Goal: Task Accomplishment & Management: Manage account settings

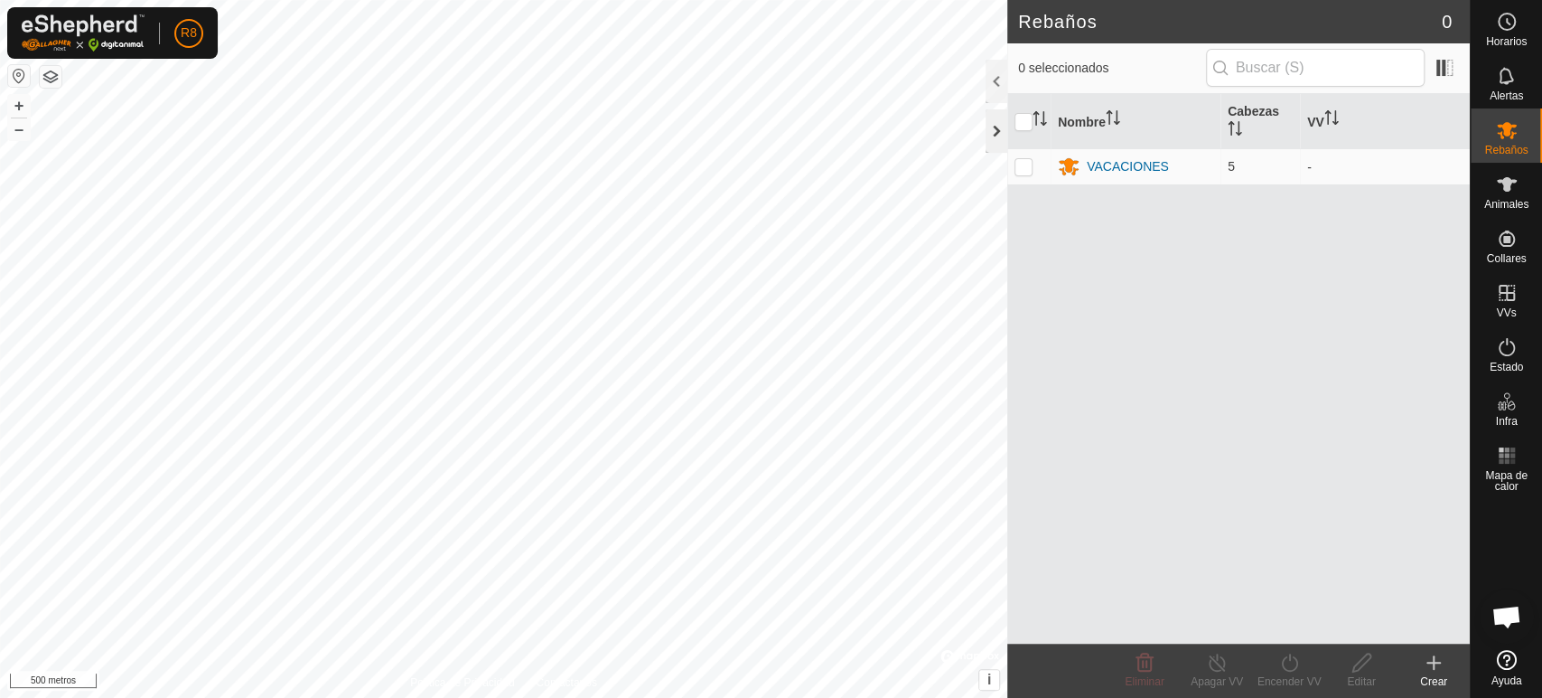
click at [991, 131] on div at bounding box center [997, 130] width 22 height 43
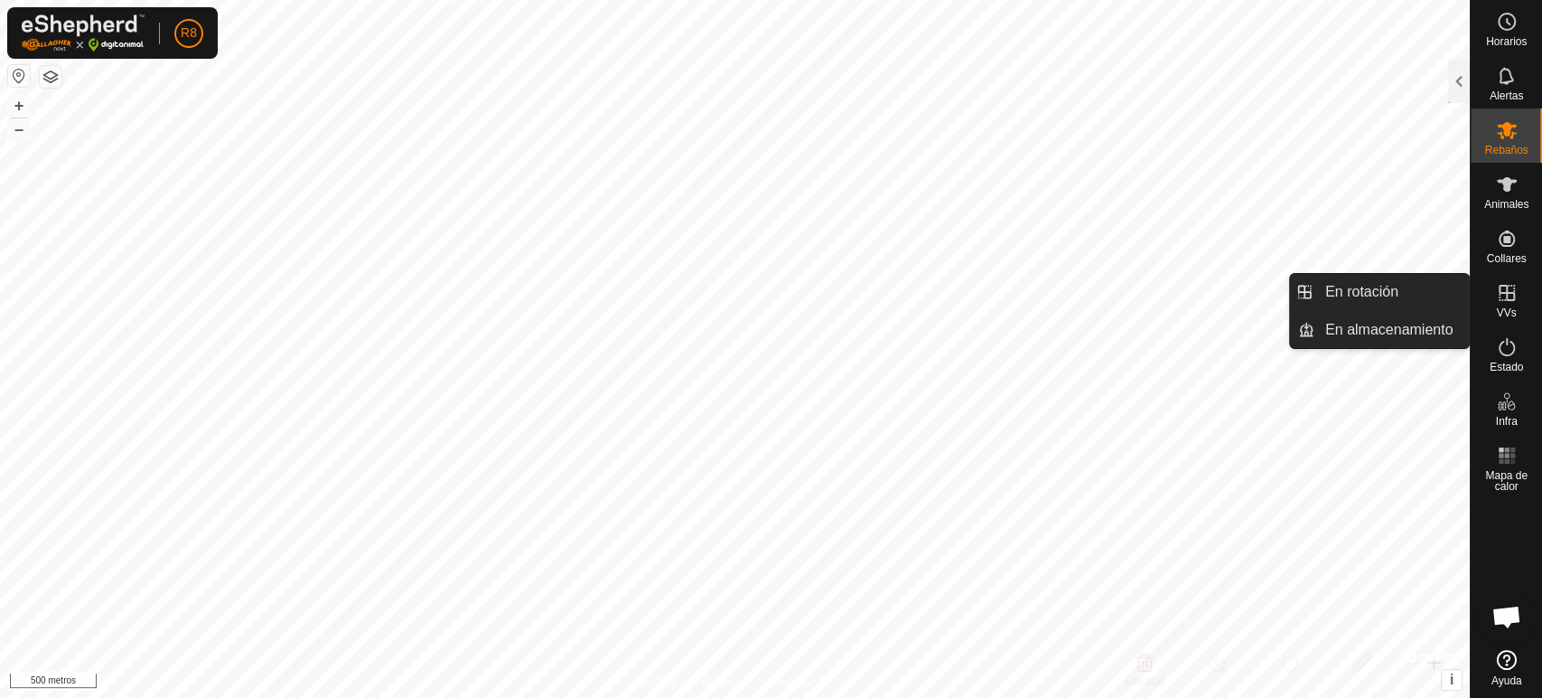
click at [1509, 297] on icon at bounding box center [1507, 293] width 22 height 22
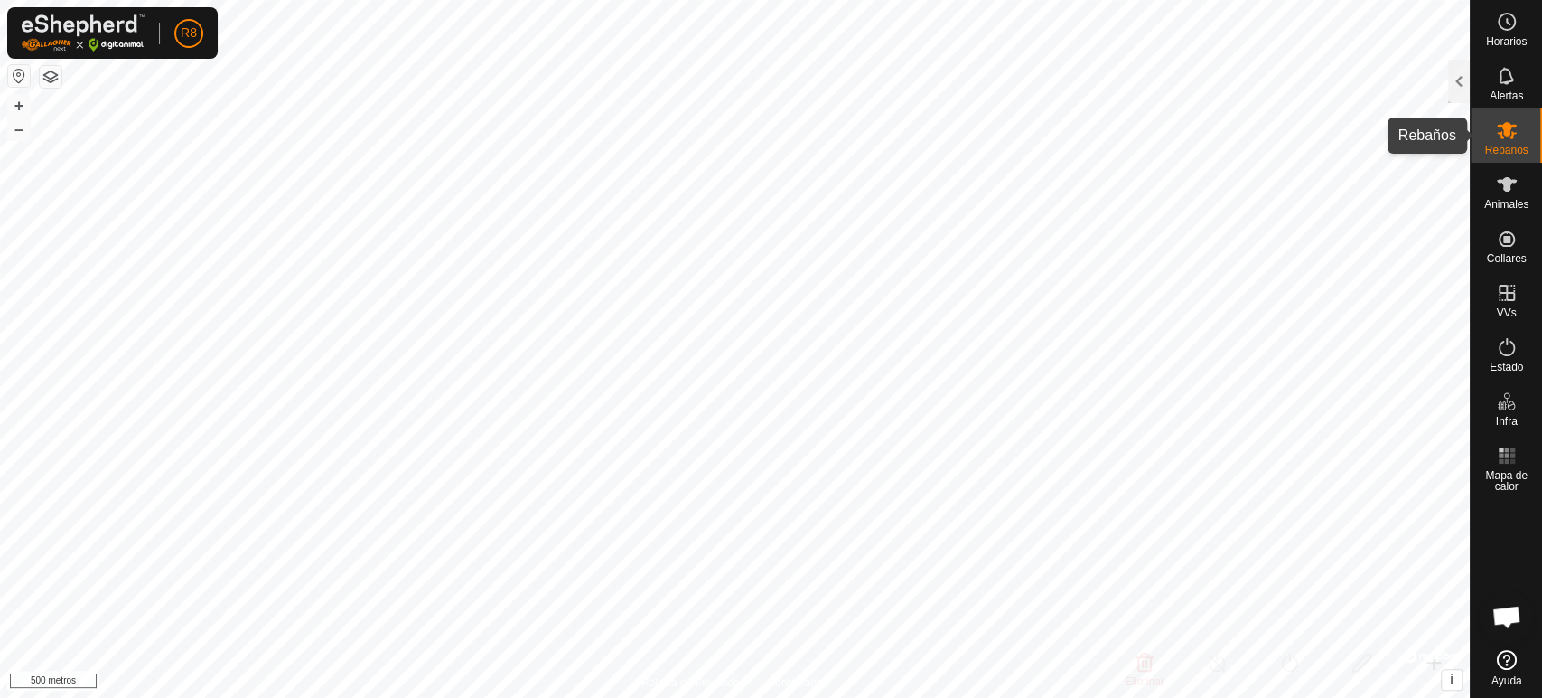
click at [1502, 127] on icon at bounding box center [1507, 130] width 20 height 17
click at [1462, 80] on div at bounding box center [1459, 81] width 22 height 43
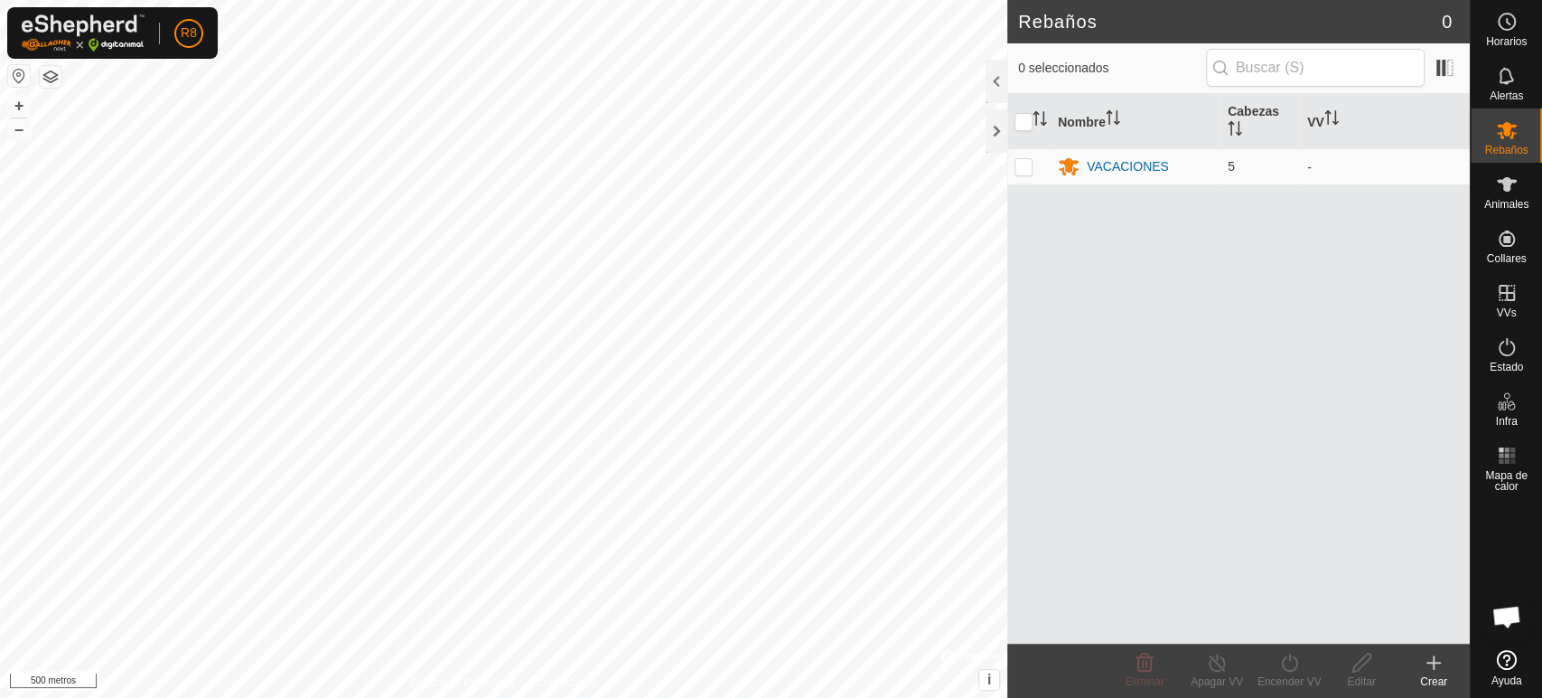
click at [1013, 127] on th at bounding box center [1029, 121] width 43 height 55
click at [1022, 166] on p-checkbox at bounding box center [1024, 166] width 18 height 14
checkbox input "true"
click at [1321, 117] on font "VV" at bounding box center [1316, 121] width 17 height 14
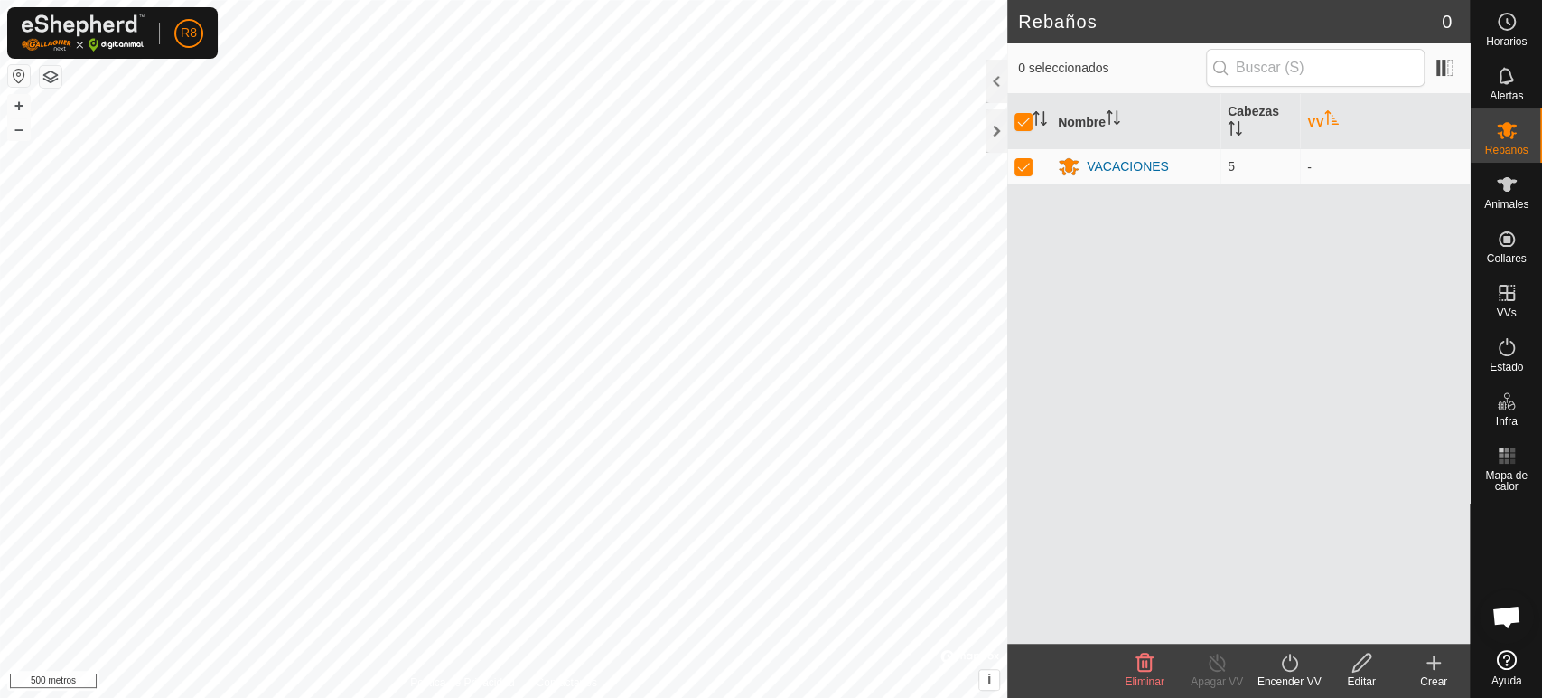
click at [1353, 675] on font "Editar" at bounding box center [1361, 681] width 28 height 13
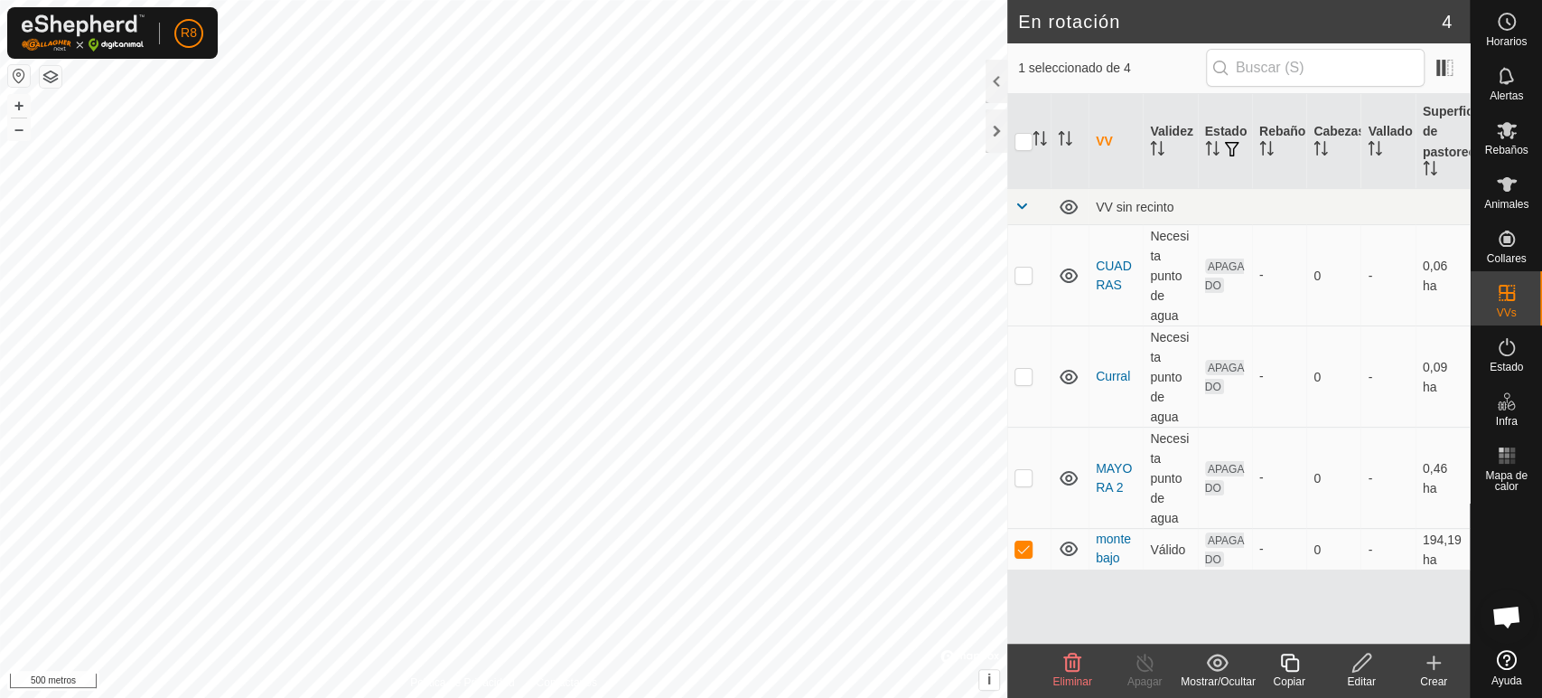
click at [1364, 670] on icon at bounding box center [1362, 662] width 23 height 22
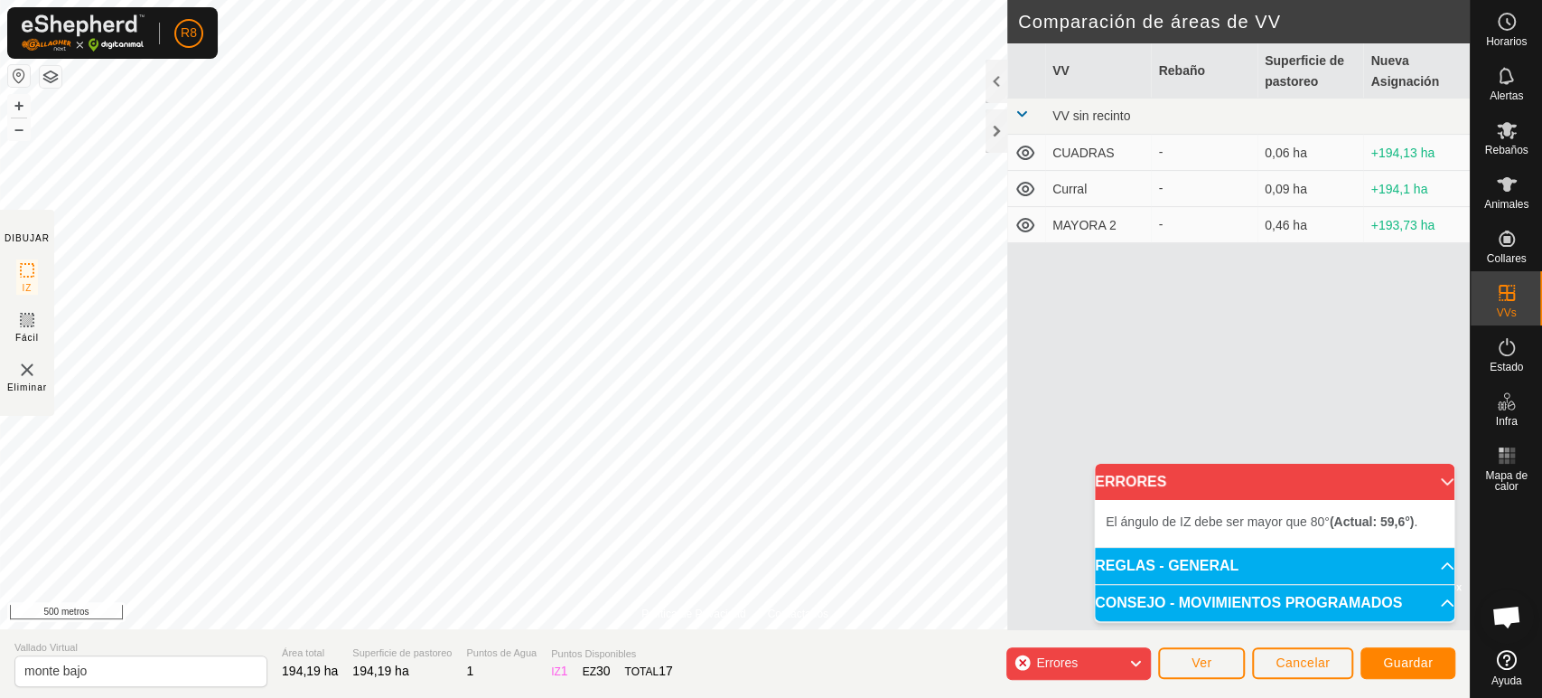
click at [1092, 651] on div "Errores" at bounding box center [1079, 663] width 145 height 33
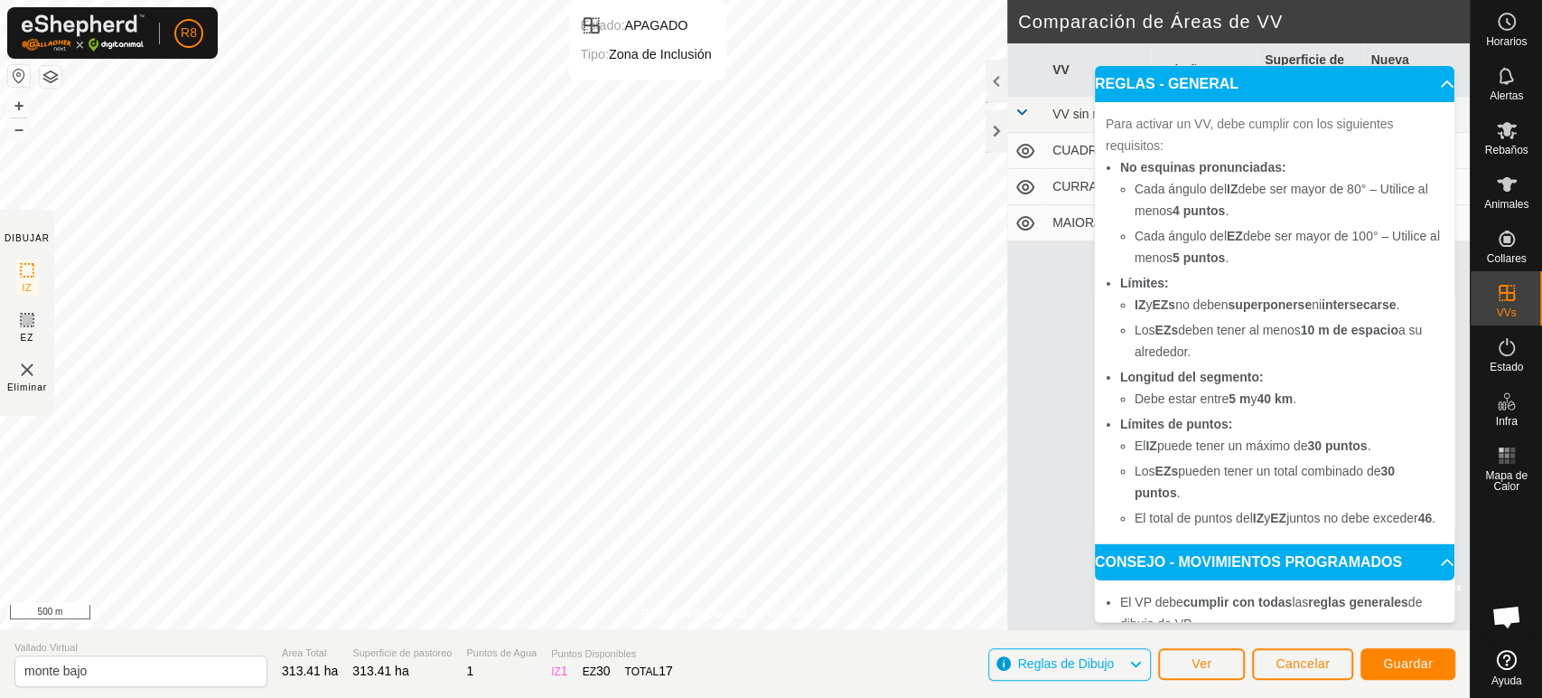
click at [636, 0] on html "R8 Horarios Alertas Rebaños Animales Collares VVs Estado Infra Mapa de Calor Ay…" at bounding box center [771, 349] width 1542 height 698
click at [1210, 179] on body "R8 Horarios Alertas Rebaños Animales Collares VVs Estado Infra Mapa de Calor Ay…" at bounding box center [771, 349] width 1542 height 698
click at [1426, 656] on span "Guardar" at bounding box center [1408, 663] width 50 height 14
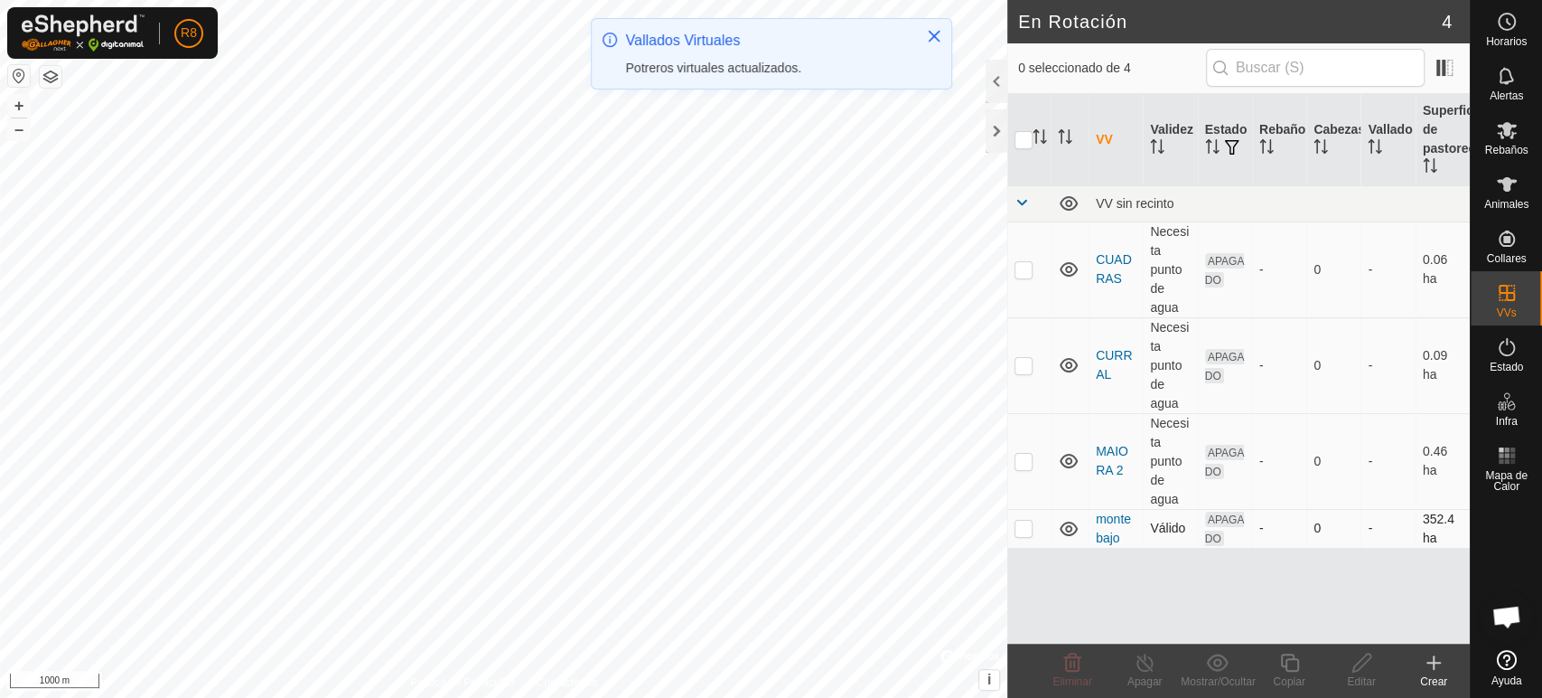
click at [1026, 531] on p-checkbox at bounding box center [1024, 527] width 18 height 14
checkbox input "true"
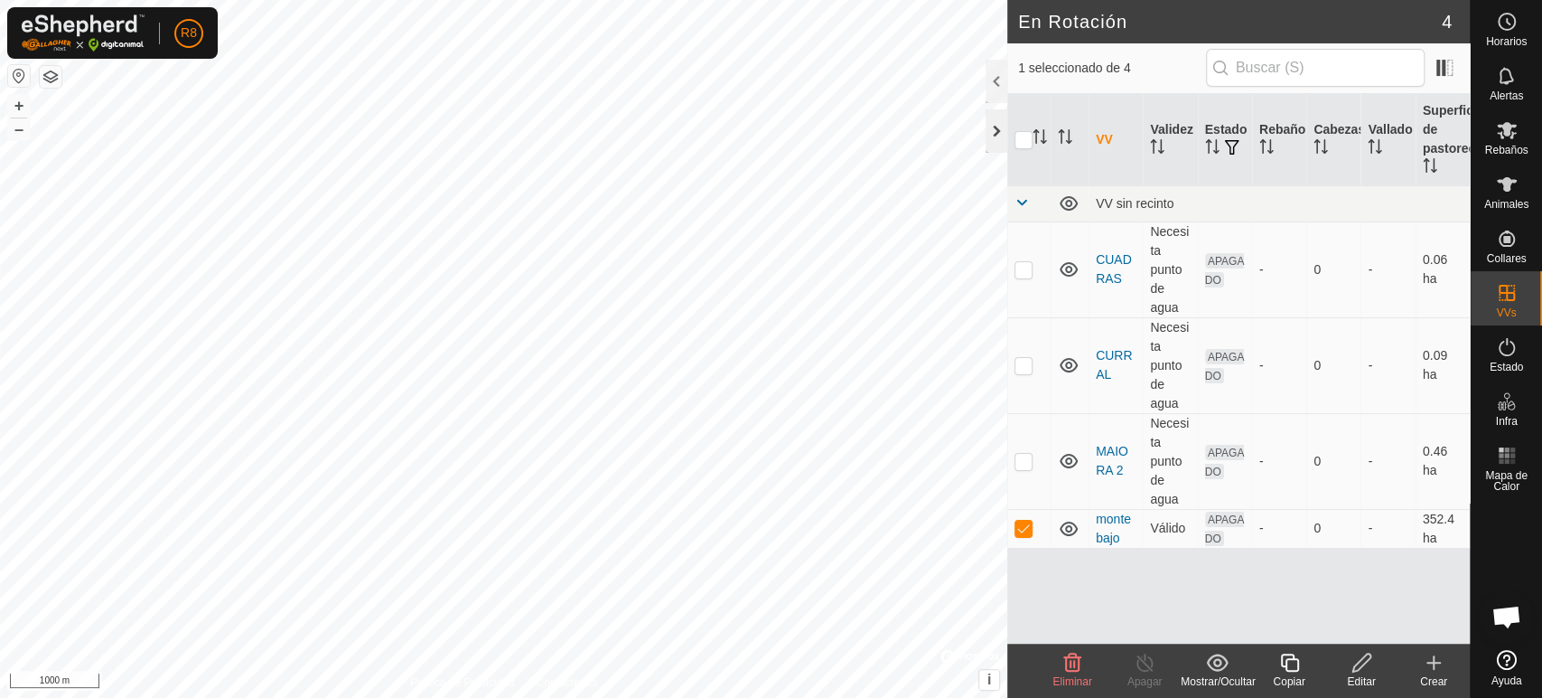
click at [990, 138] on div at bounding box center [997, 130] width 22 height 43
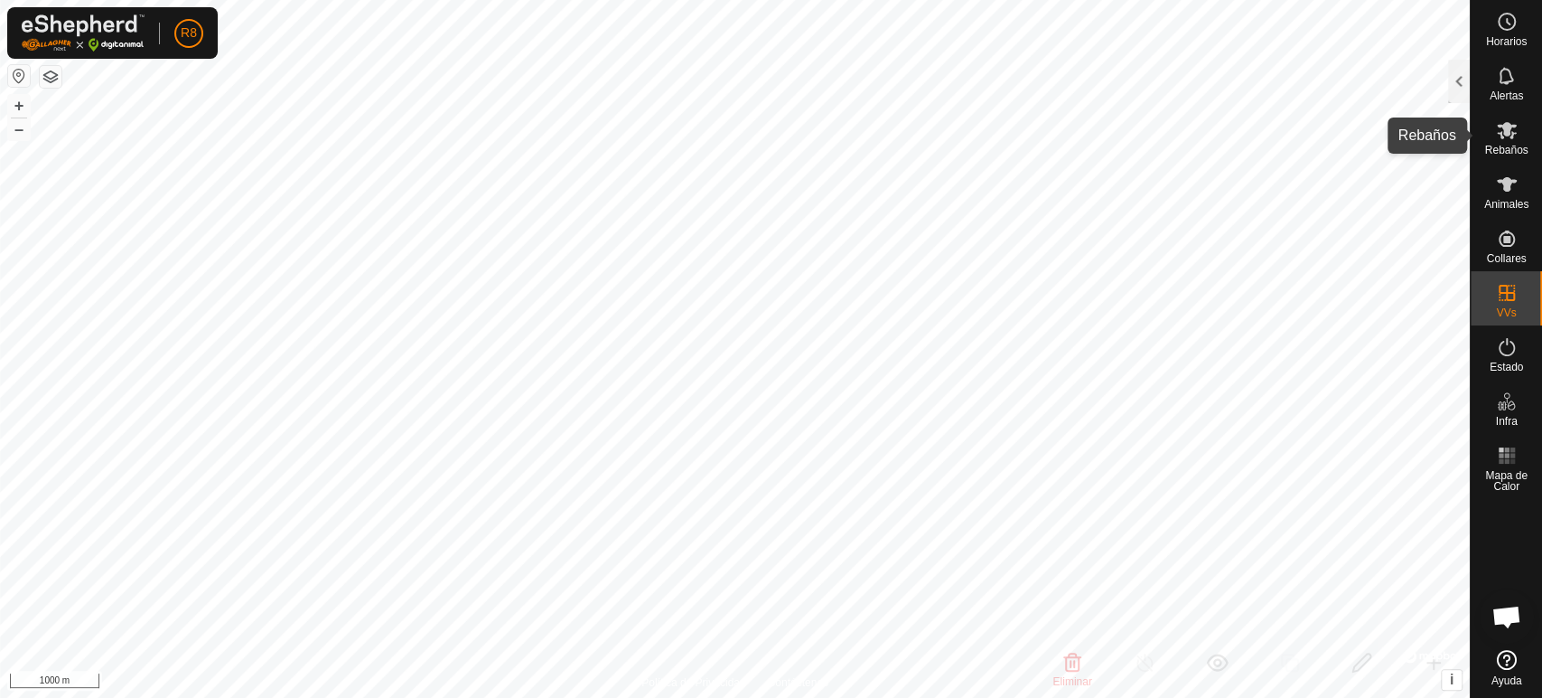
click at [1516, 136] on icon at bounding box center [1507, 130] width 22 height 22
click at [1454, 80] on div at bounding box center [1459, 81] width 22 height 43
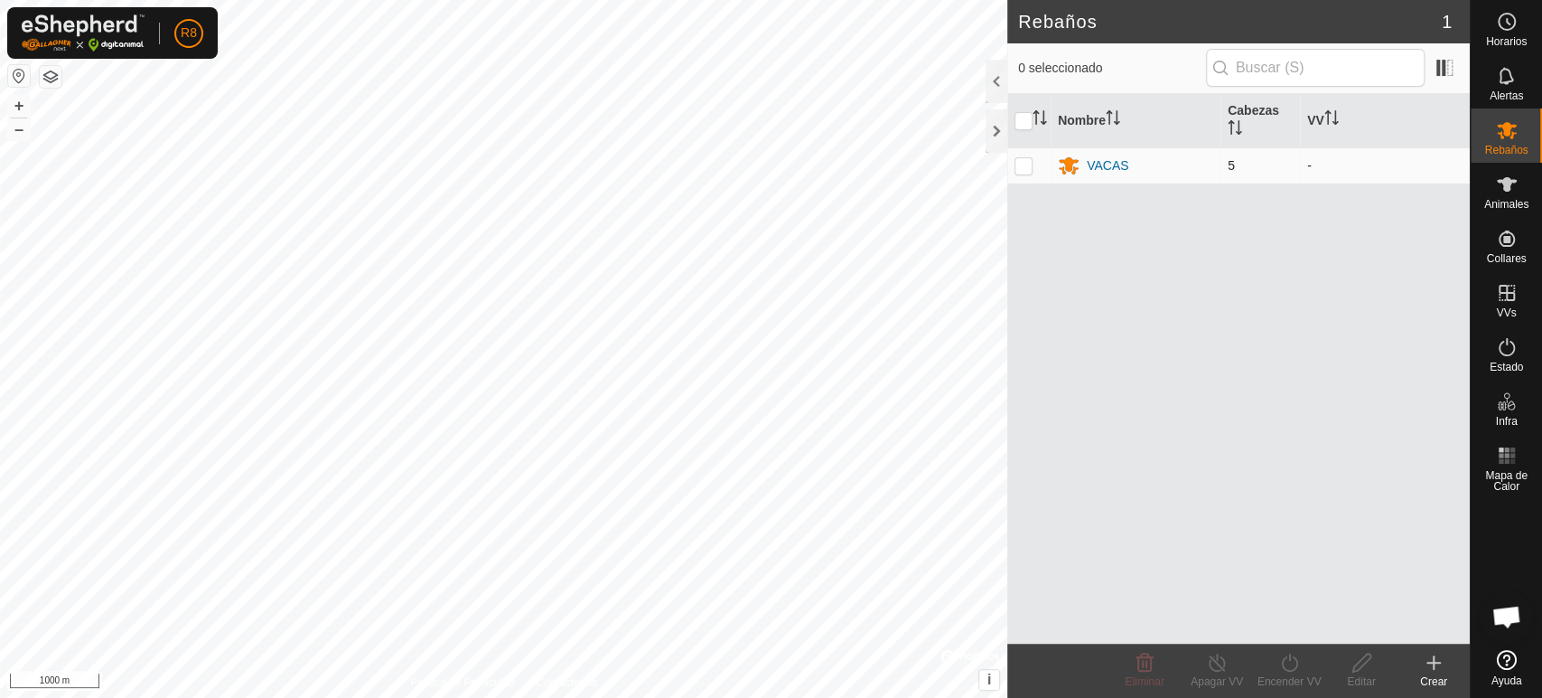
click at [1019, 167] on p-checkbox at bounding box center [1024, 165] width 18 height 14
checkbox input "true"
click at [1293, 674] on div "Encender VV" at bounding box center [1289, 681] width 72 height 16
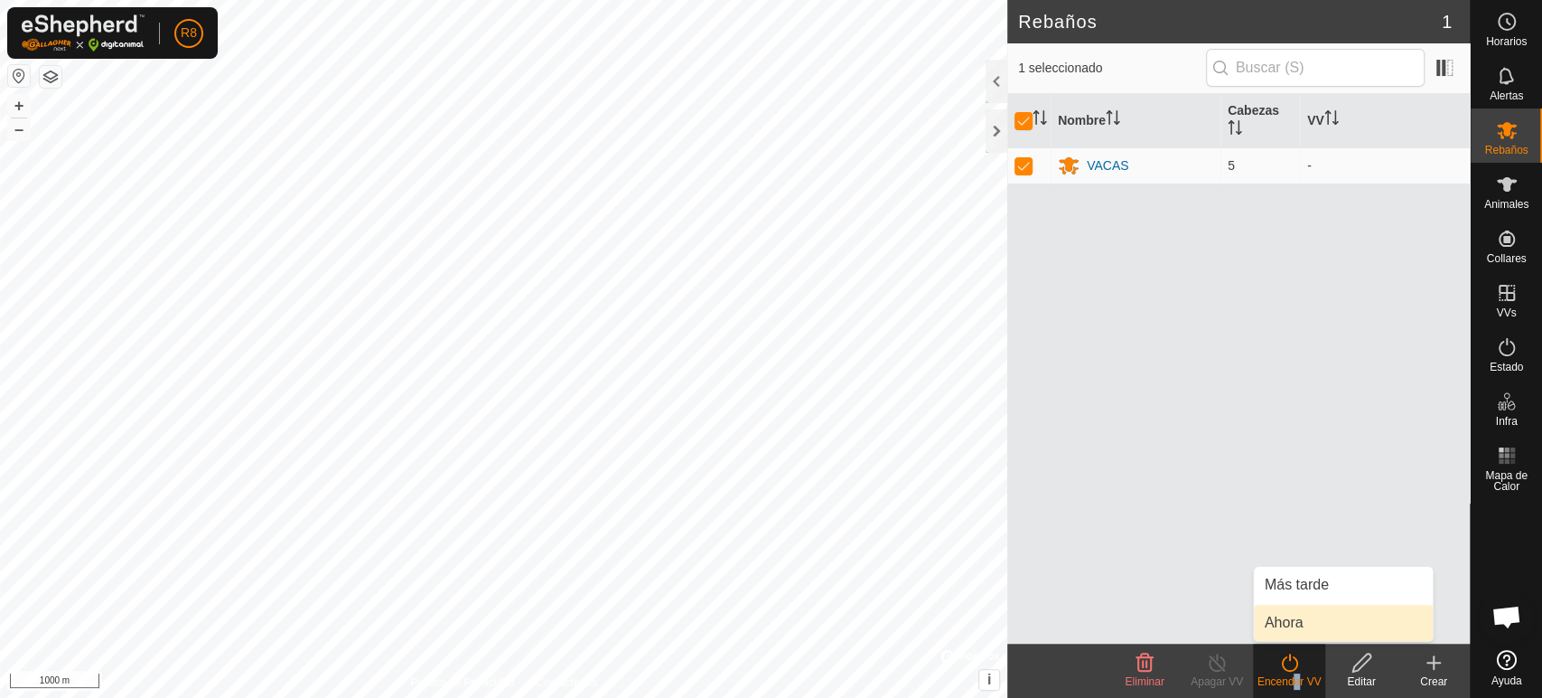
click at [1289, 618] on link "Ahora" at bounding box center [1343, 623] width 179 height 36
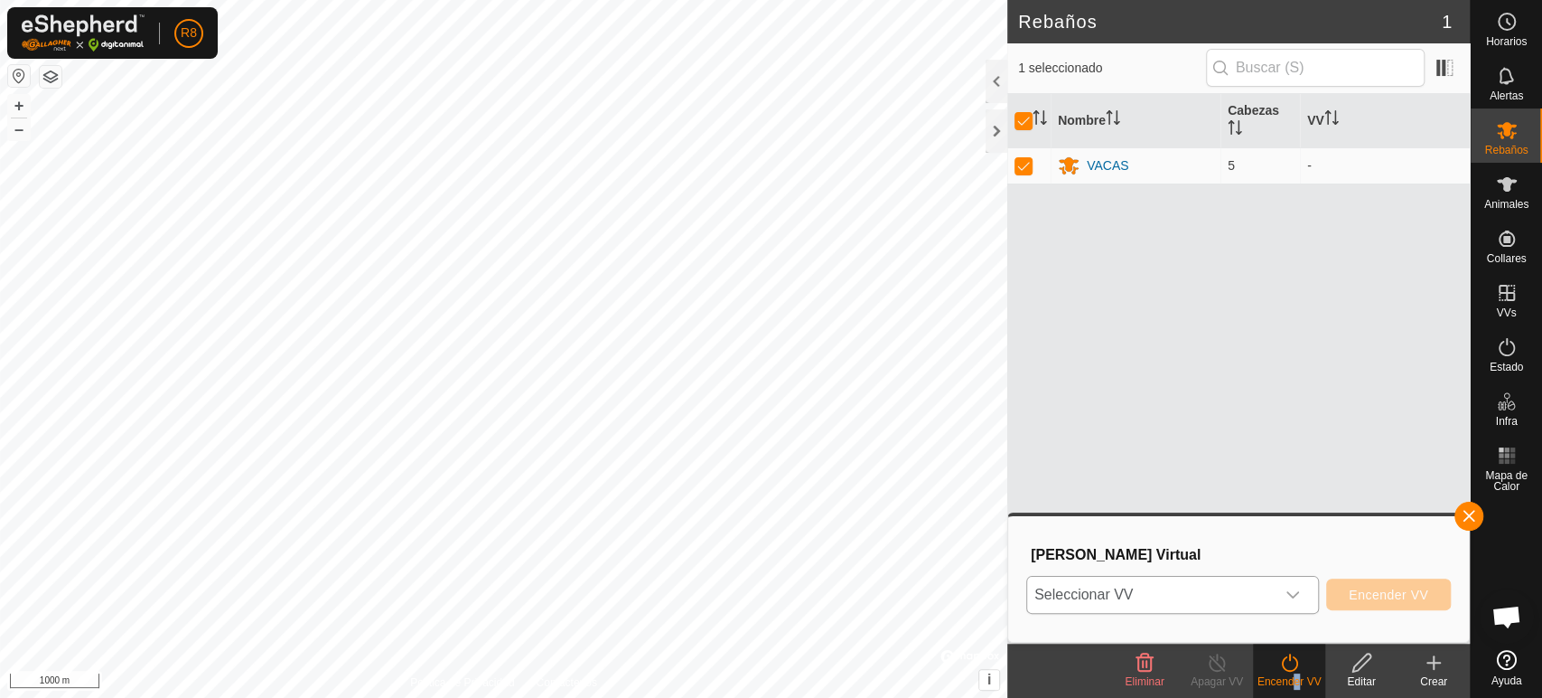
click at [1306, 588] on div "dropdown trigger" at bounding box center [1293, 594] width 36 height 36
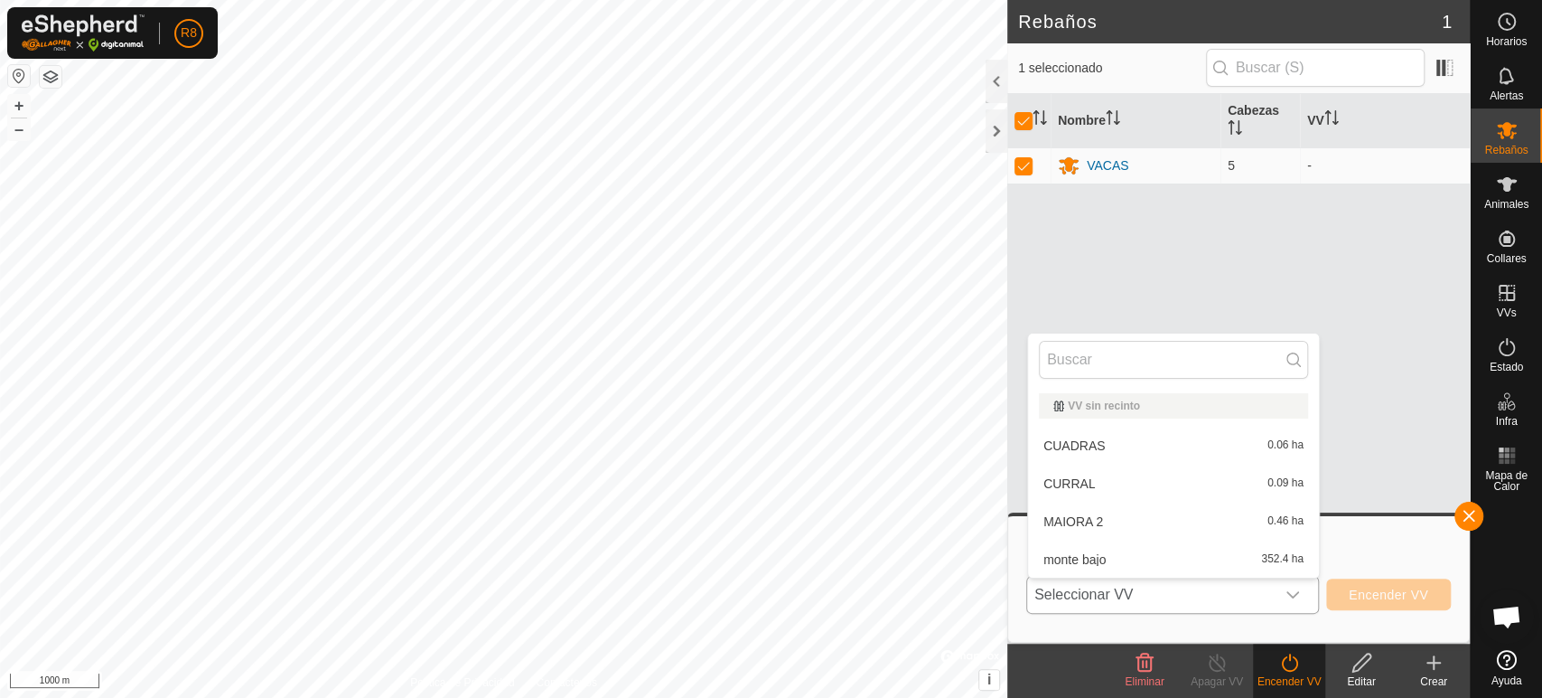
click at [1102, 558] on li "monte bajo 352.4 ha" at bounding box center [1173, 559] width 291 height 36
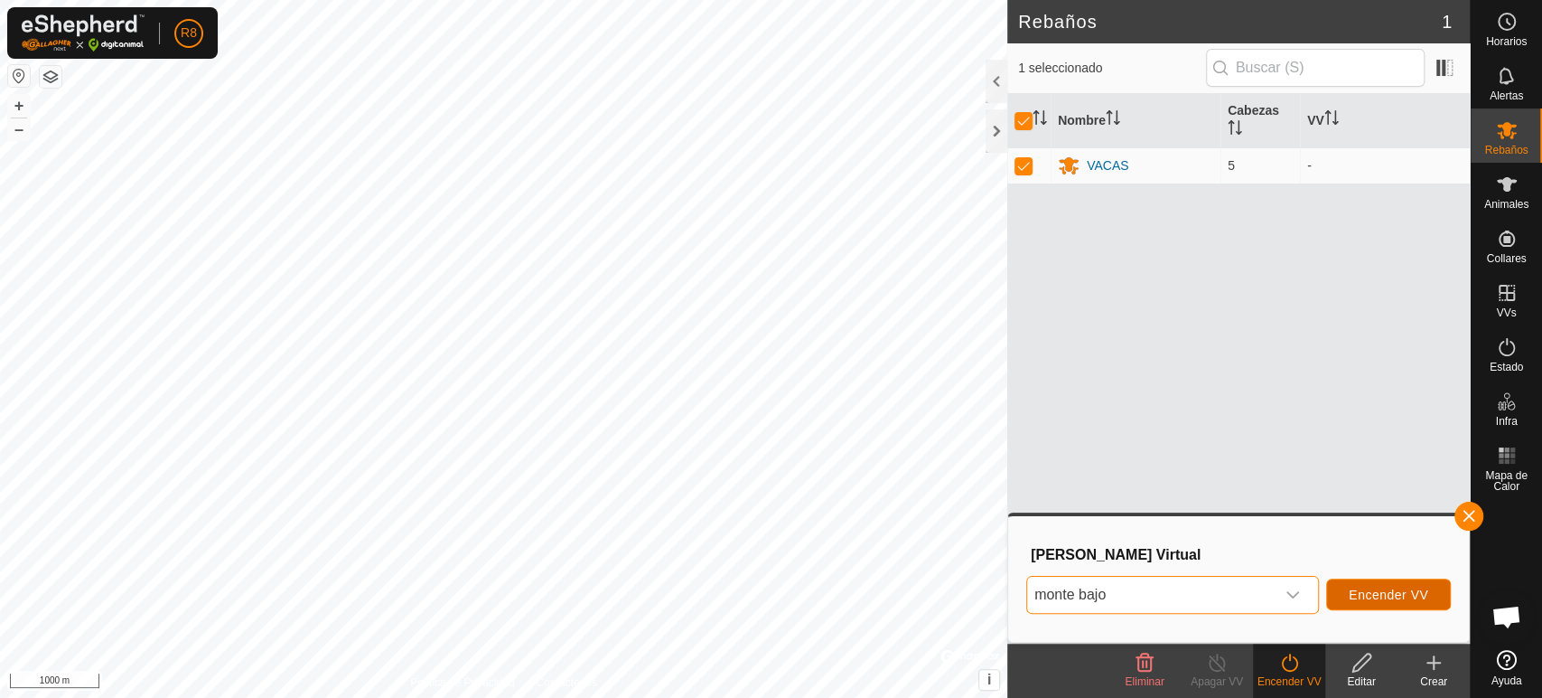
click at [1364, 591] on span "Encender VV" at bounding box center [1389, 594] width 80 height 14
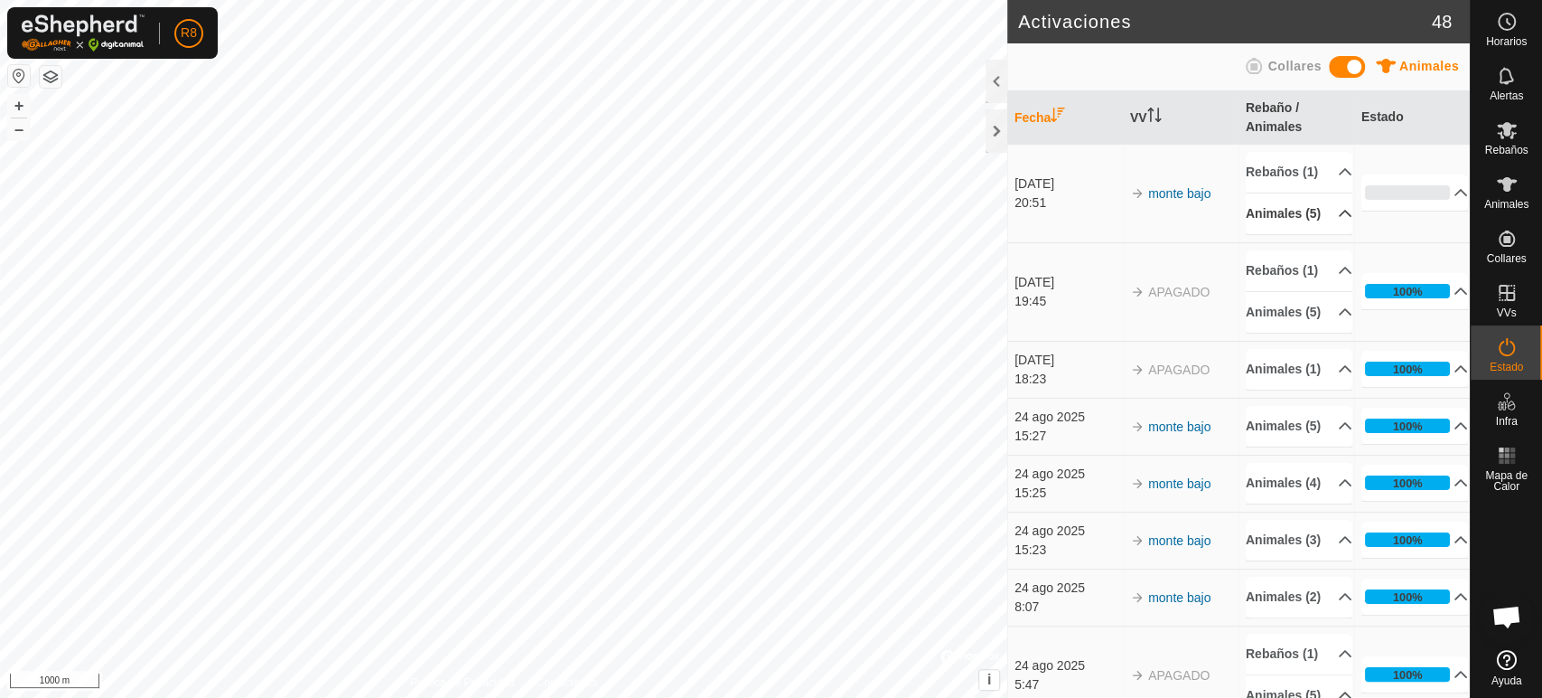
click at [1279, 234] on p-accordion-header "Animales (5)" at bounding box center [1299, 213] width 107 height 41
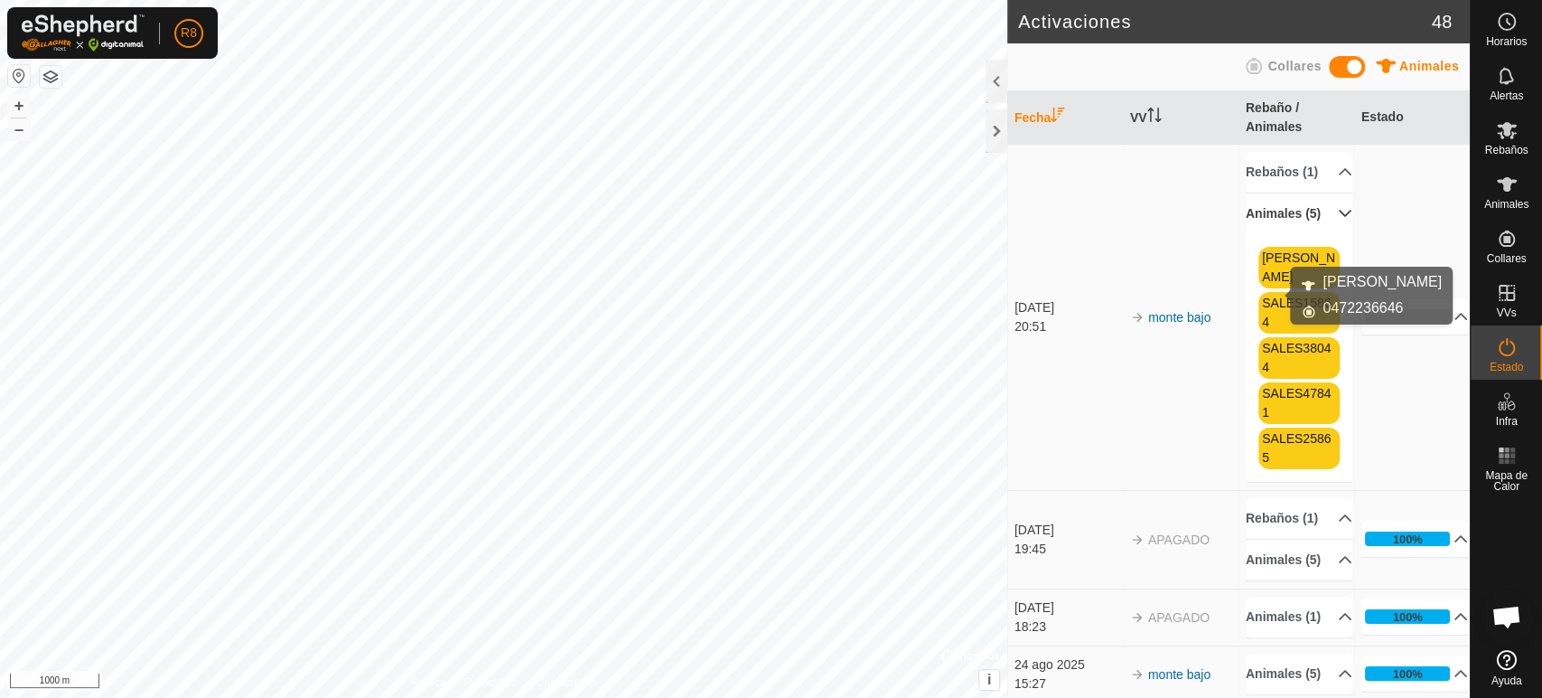
click at [1266, 284] on link "[PERSON_NAME]" at bounding box center [1298, 266] width 73 height 33
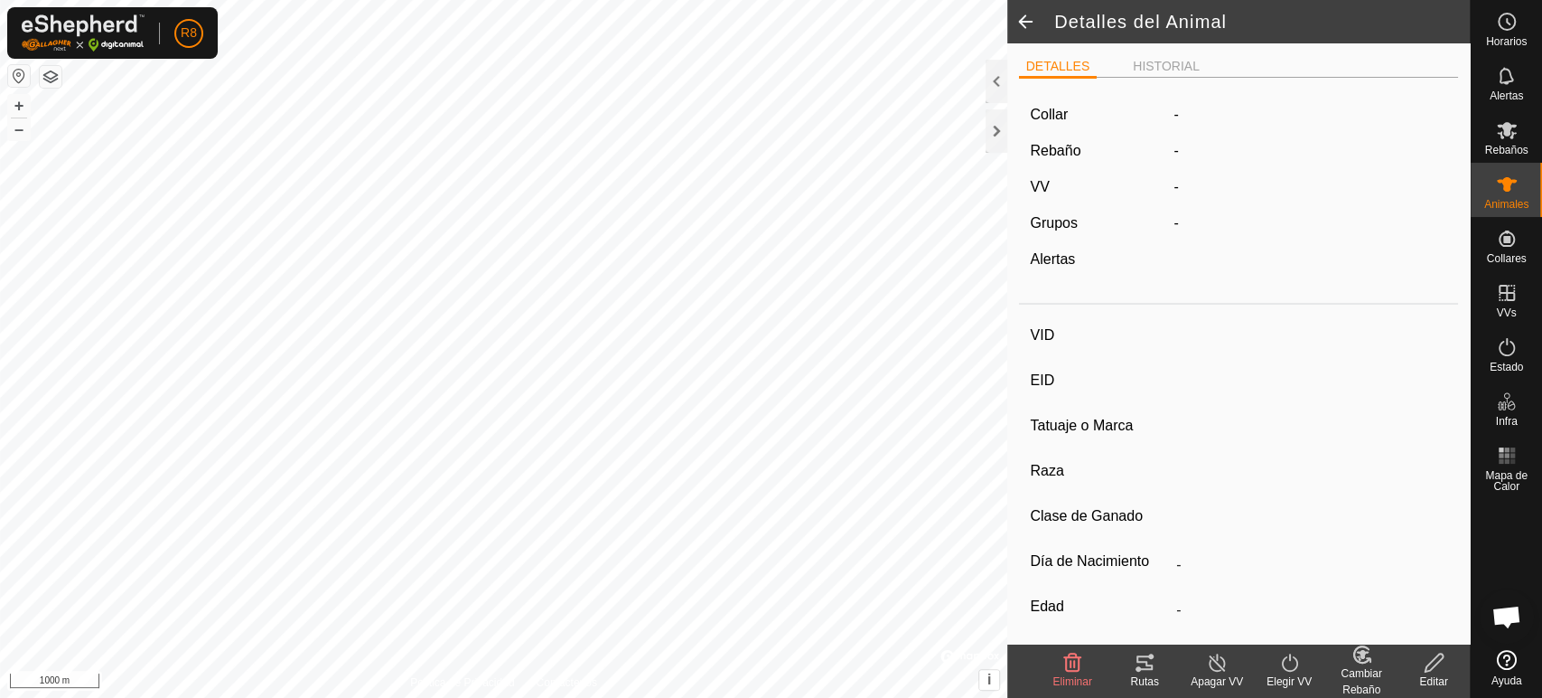
type input "[PERSON_NAME]"
type input "-"
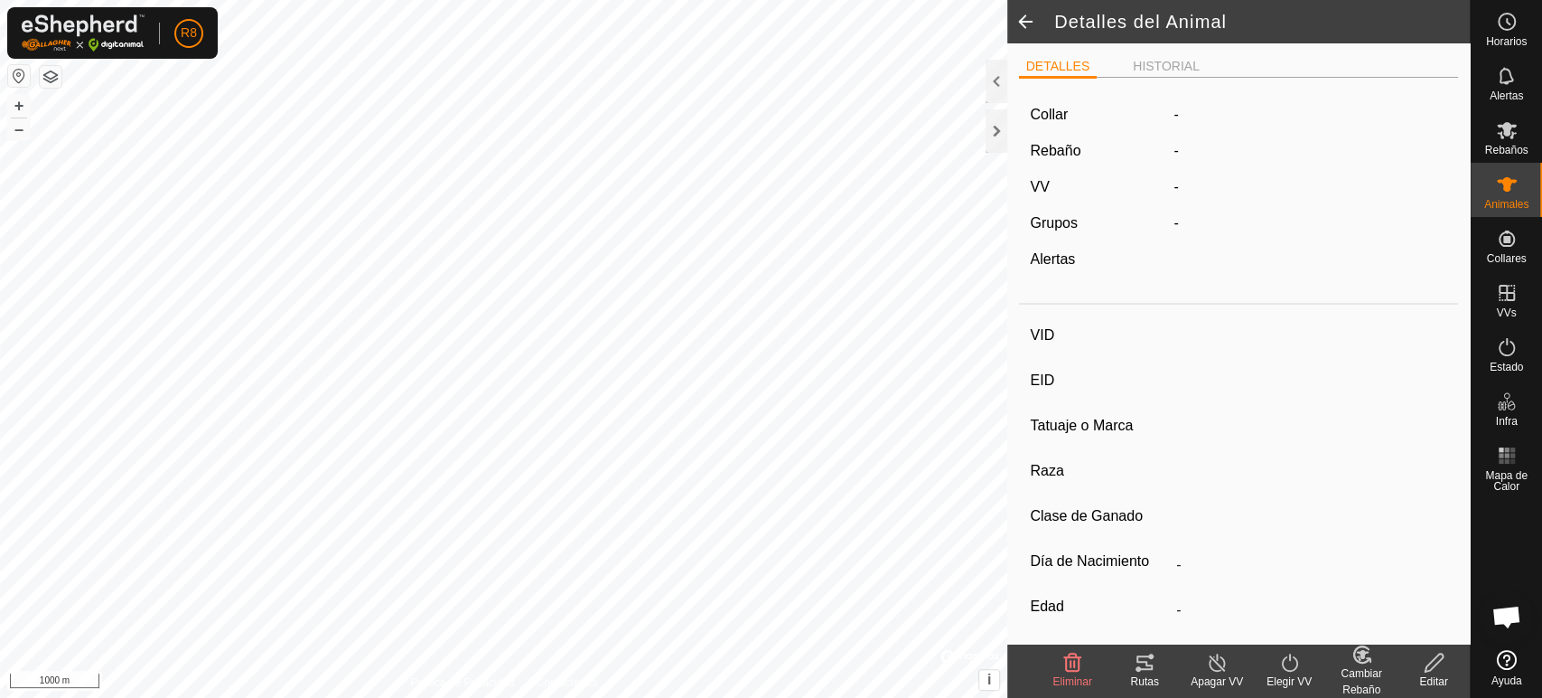
type input "0 kg"
type input "-"
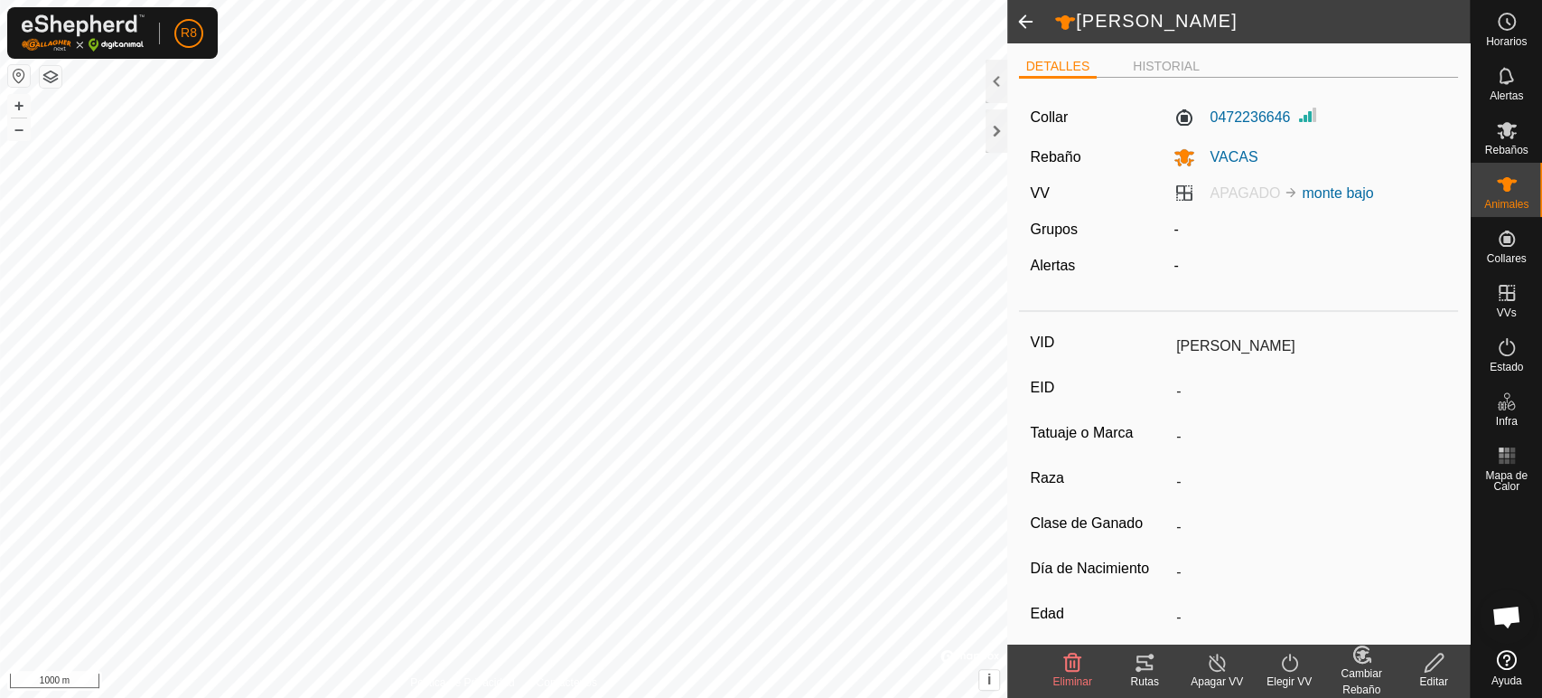
click at [1020, 20] on span at bounding box center [1026, 21] width 36 height 43
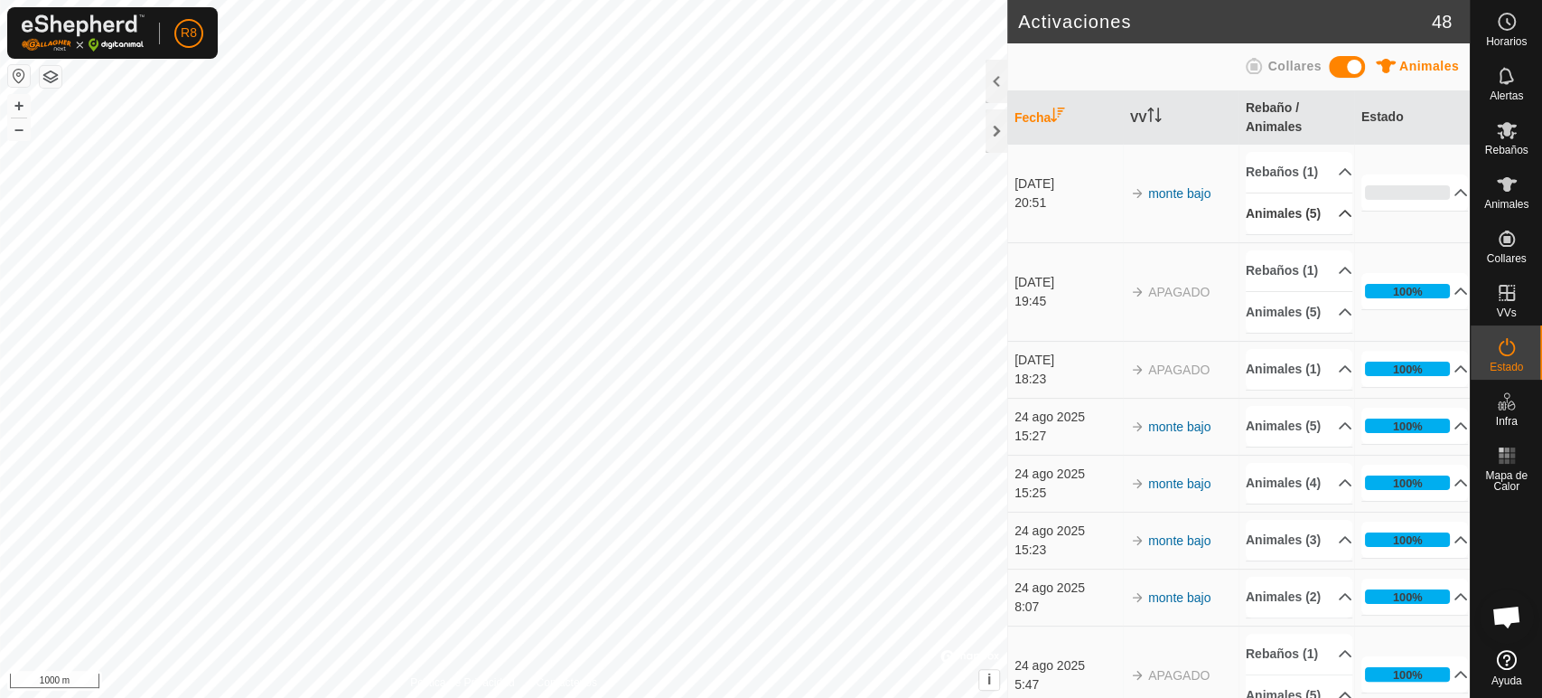
click at [1287, 234] on p-accordion-header "Animales (5)" at bounding box center [1299, 213] width 107 height 41
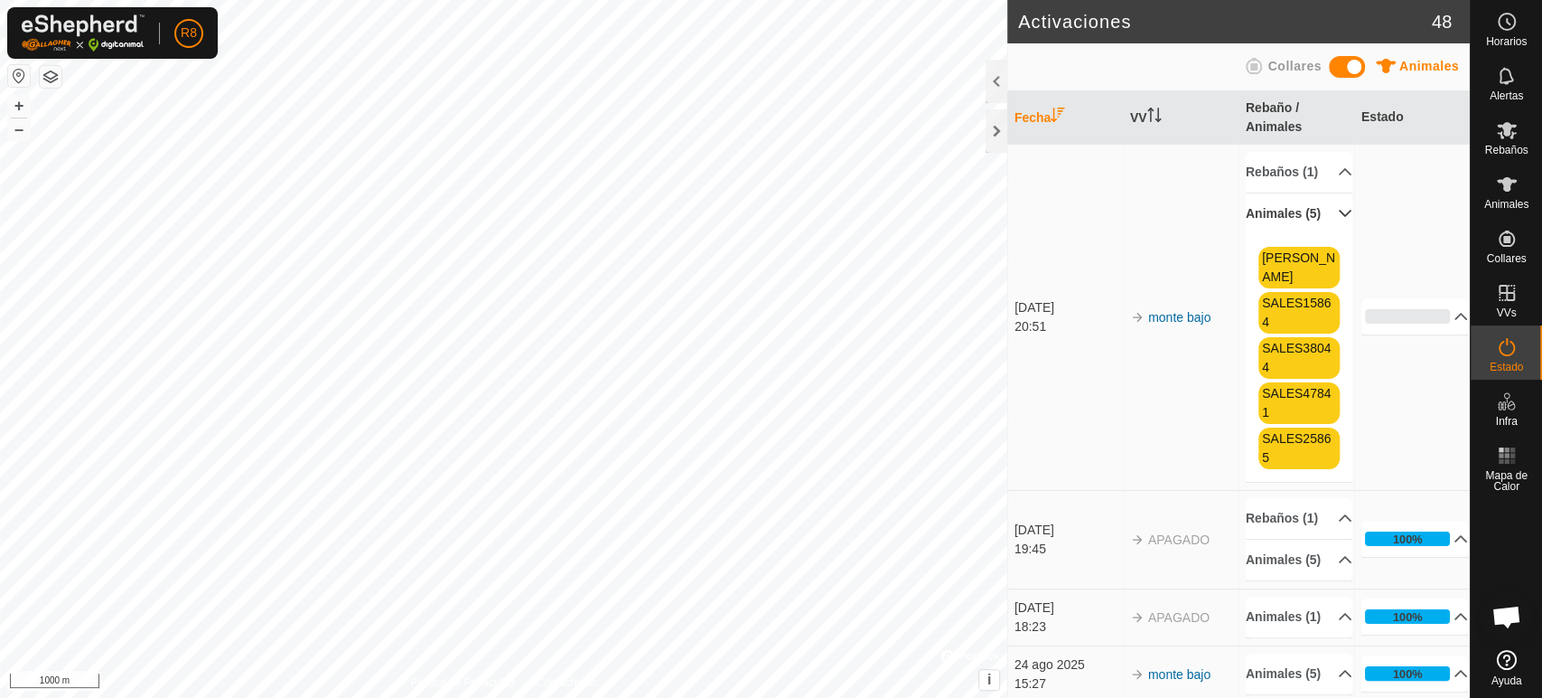
click at [1294, 333] on span "SALES15864" at bounding box center [1299, 313] width 81 height 42
click at [1266, 328] on link "SALES15864" at bounding box center [1296, 311] width 69 height 33
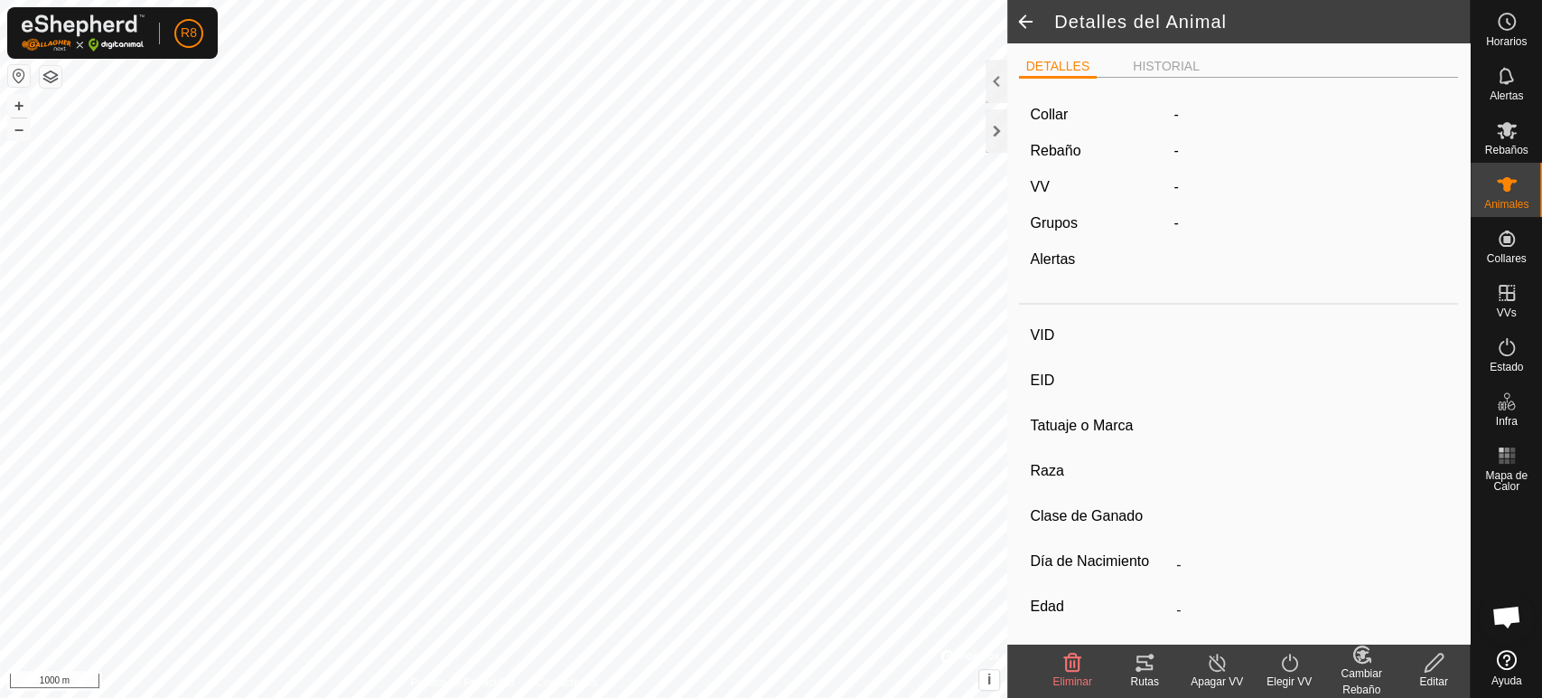
type input "SALES15864"
type input "-"
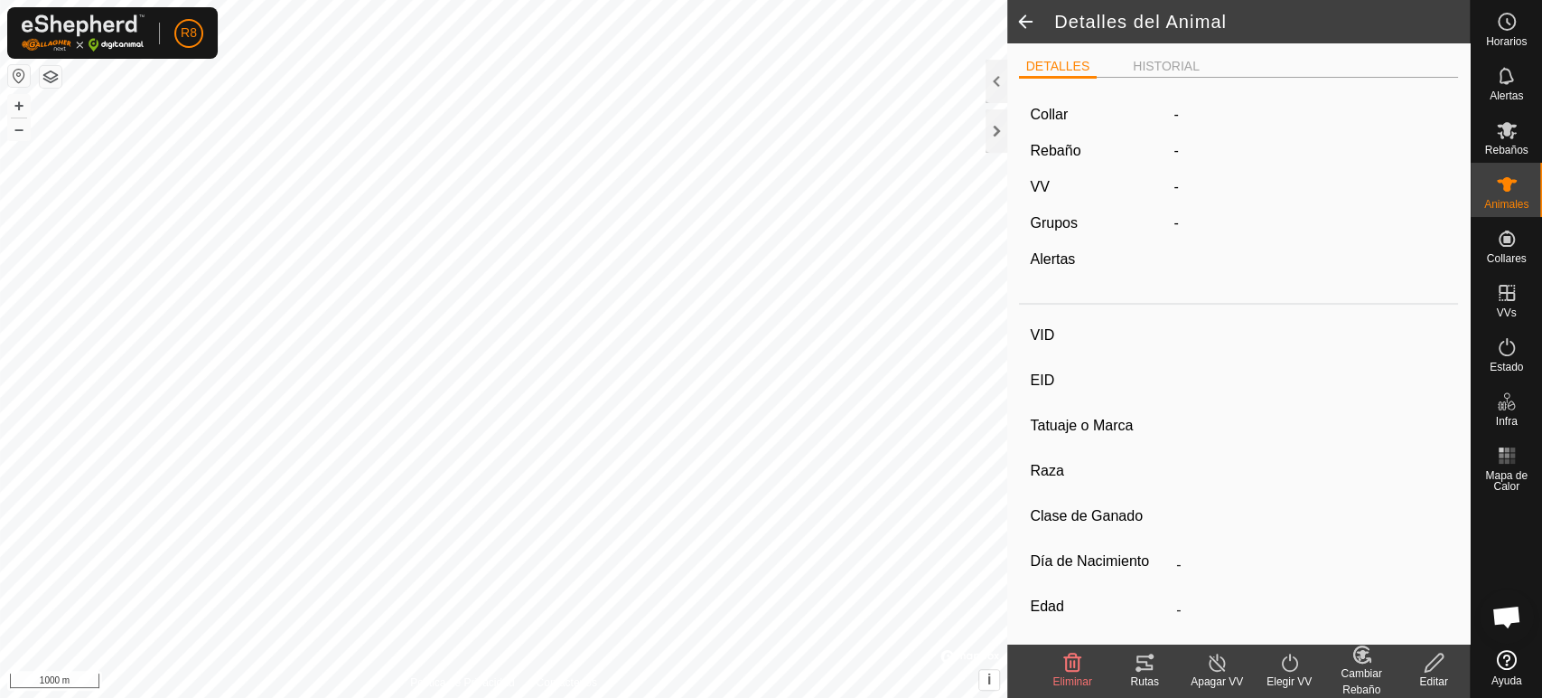
type input "0 kg"
type input "-"
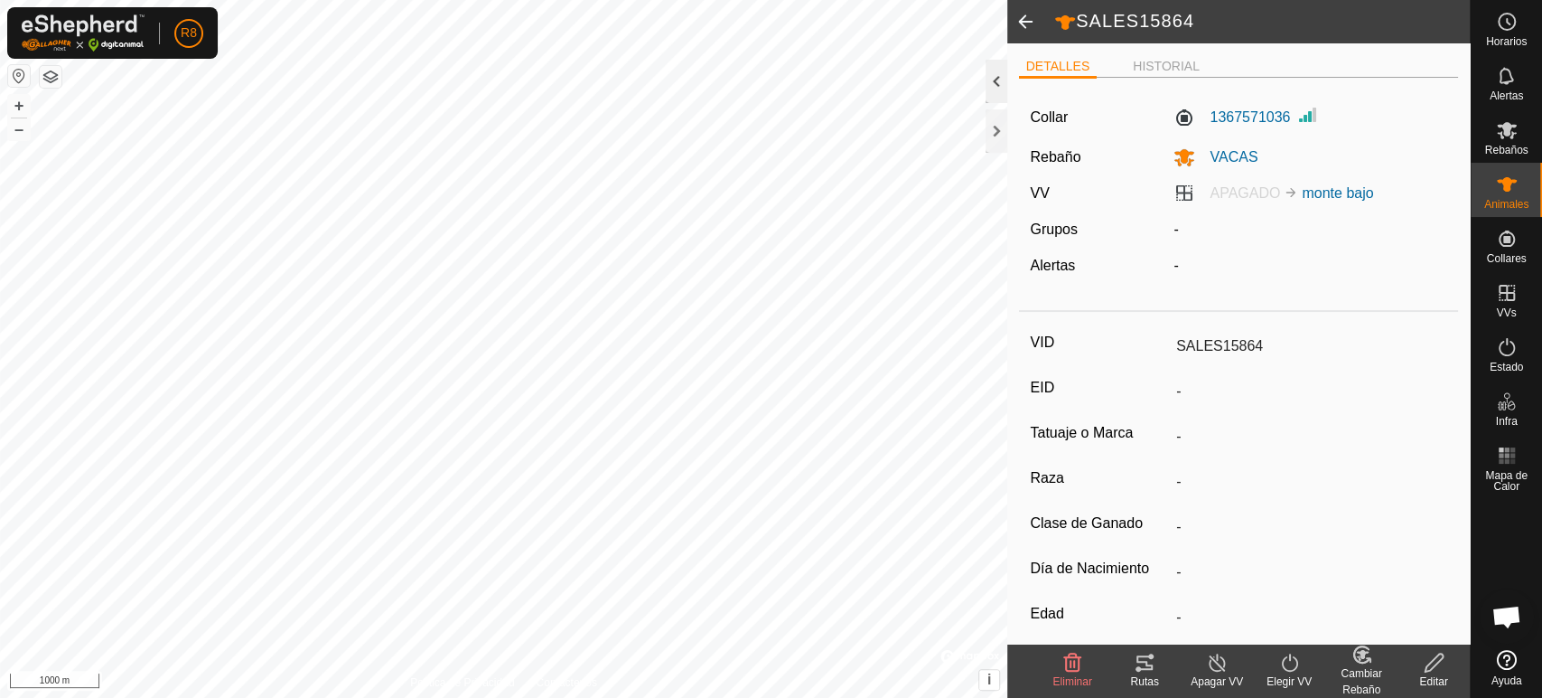
click at [996, 78] on div at bounding box center [997, 81] width 22 height 43
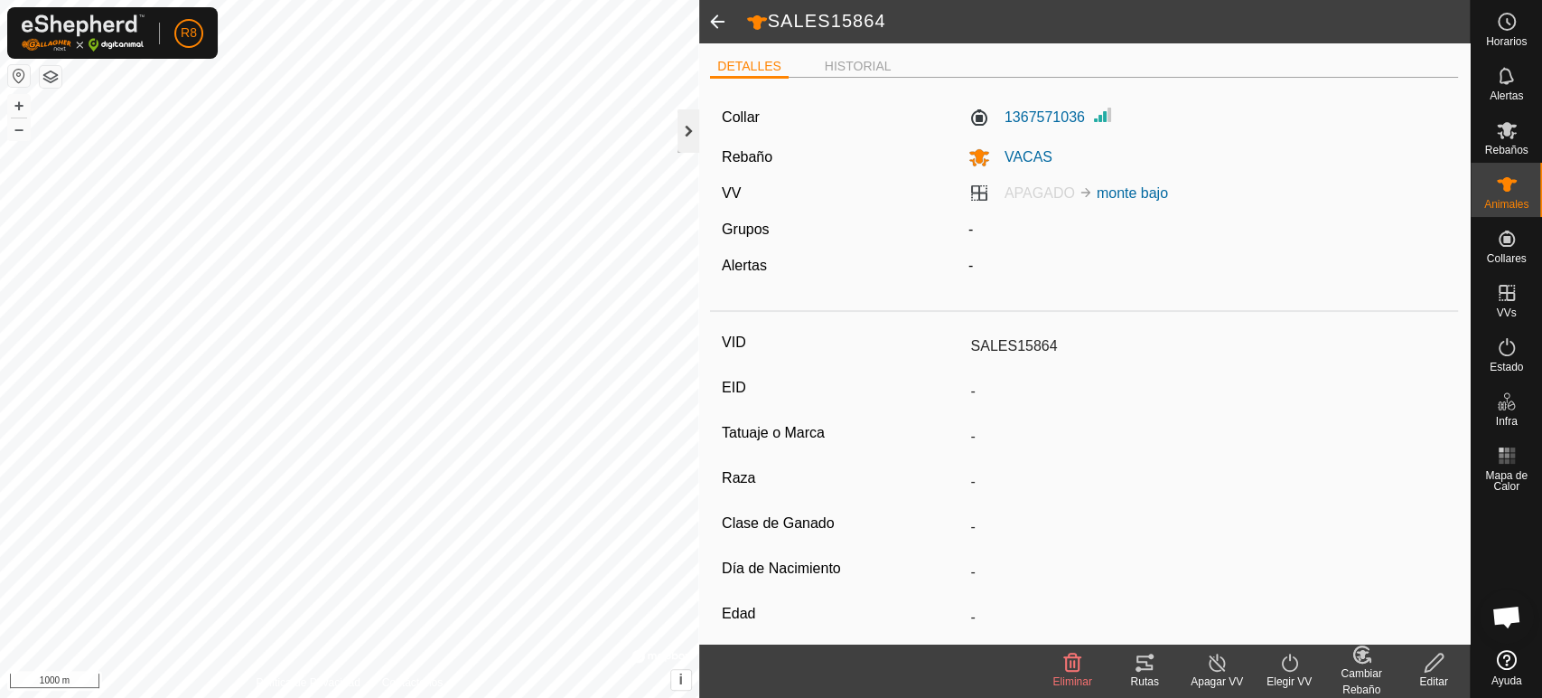
click at [694, 135] on div at bounding box center [689, 130] width 22 height 43
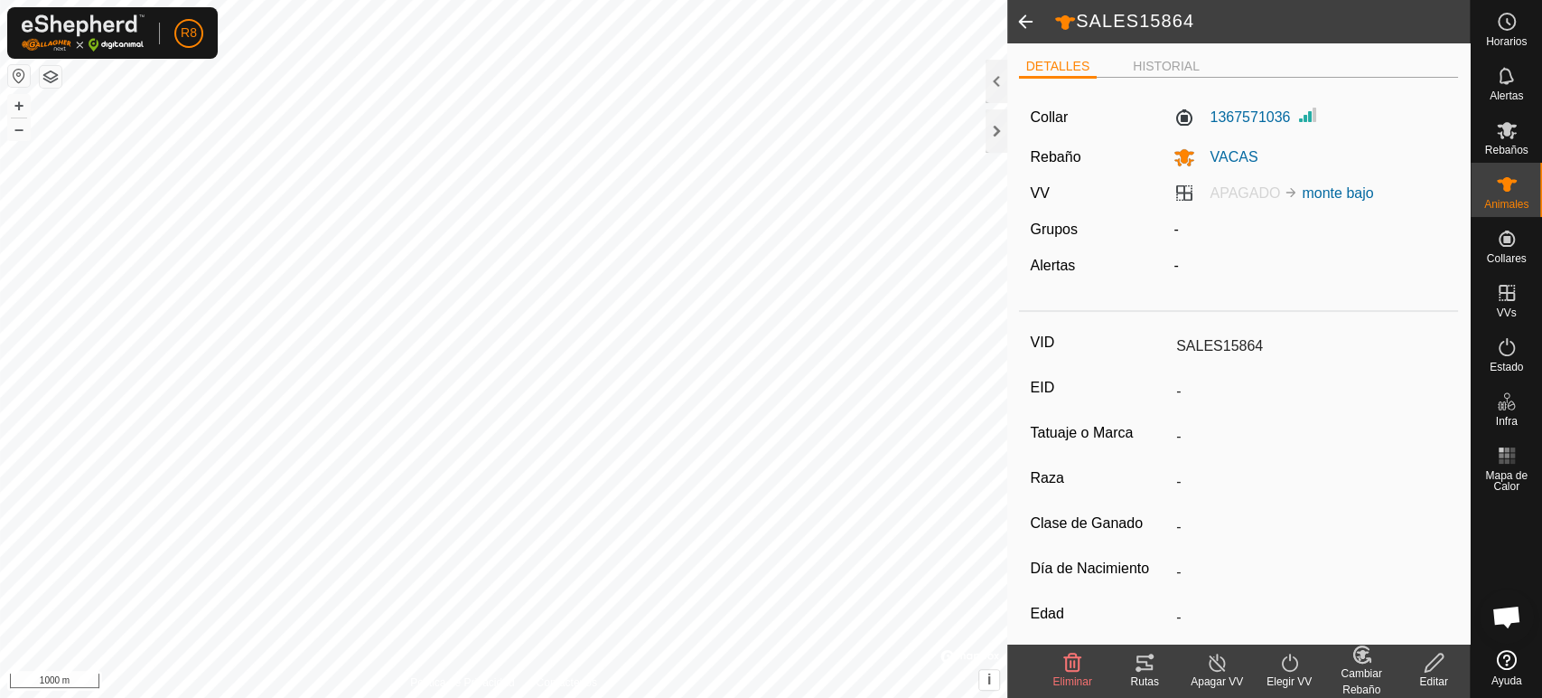
click at [1021, 23] on span at bounding box center [1026, 21] width 36 height 43
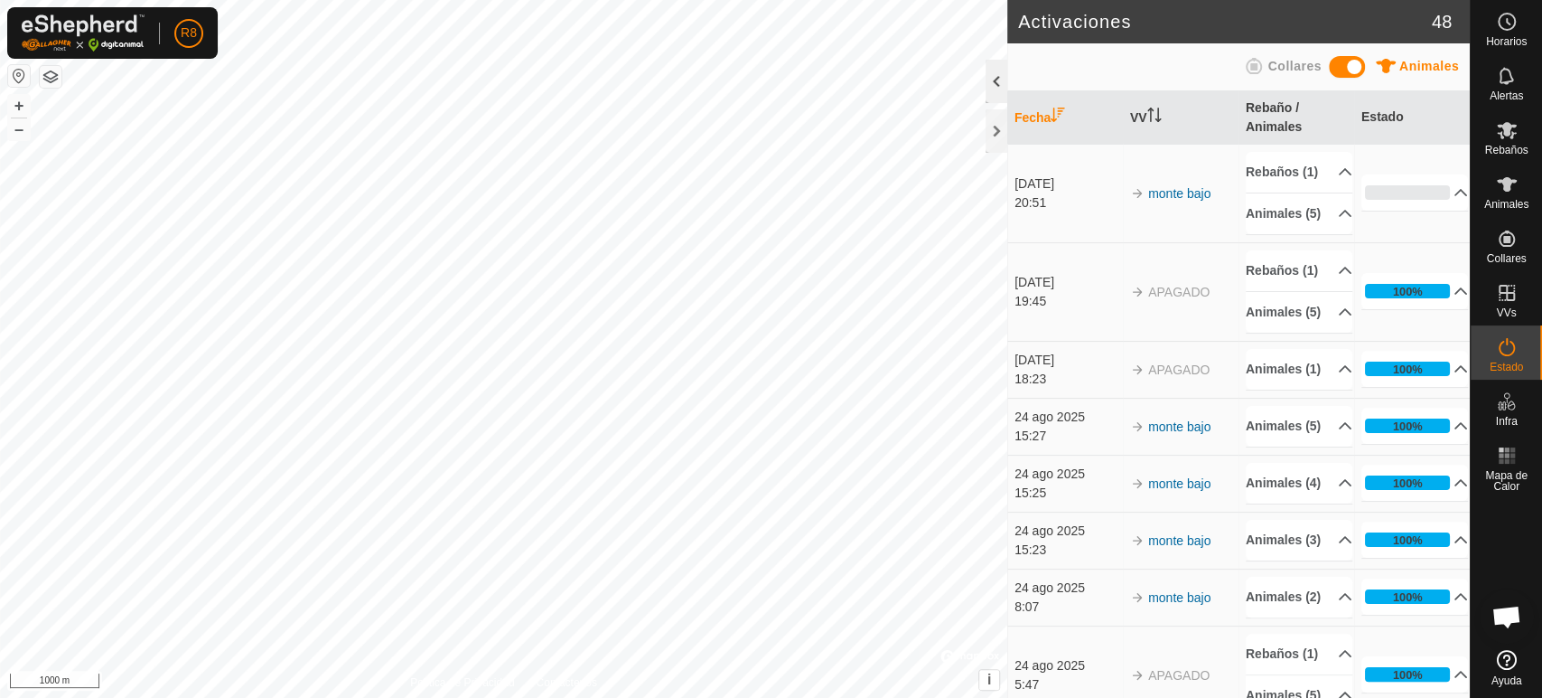
click at [990, 75] on div at bounding box center [997, 81] width 22 height 43
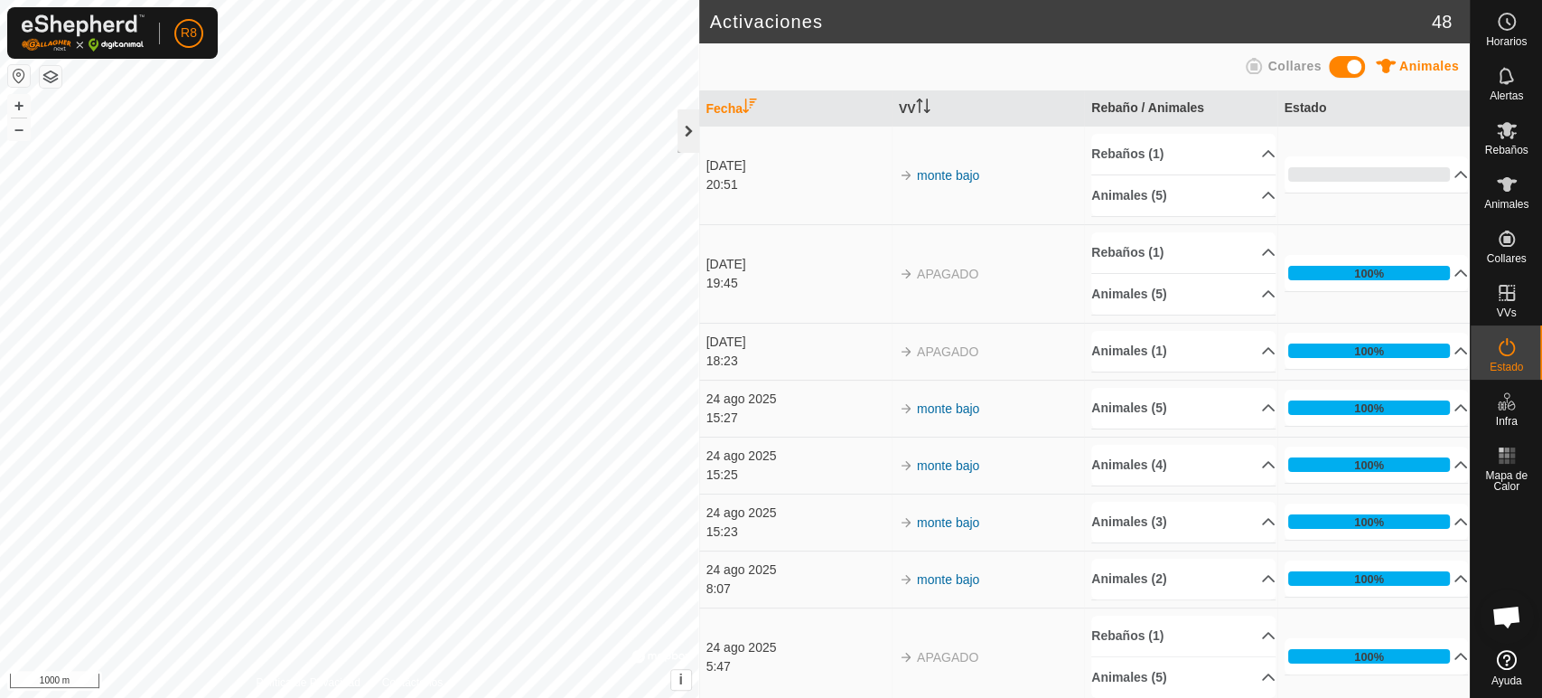
click at [689, 128] on div at bounding box center [689, 130] width 22 height 43
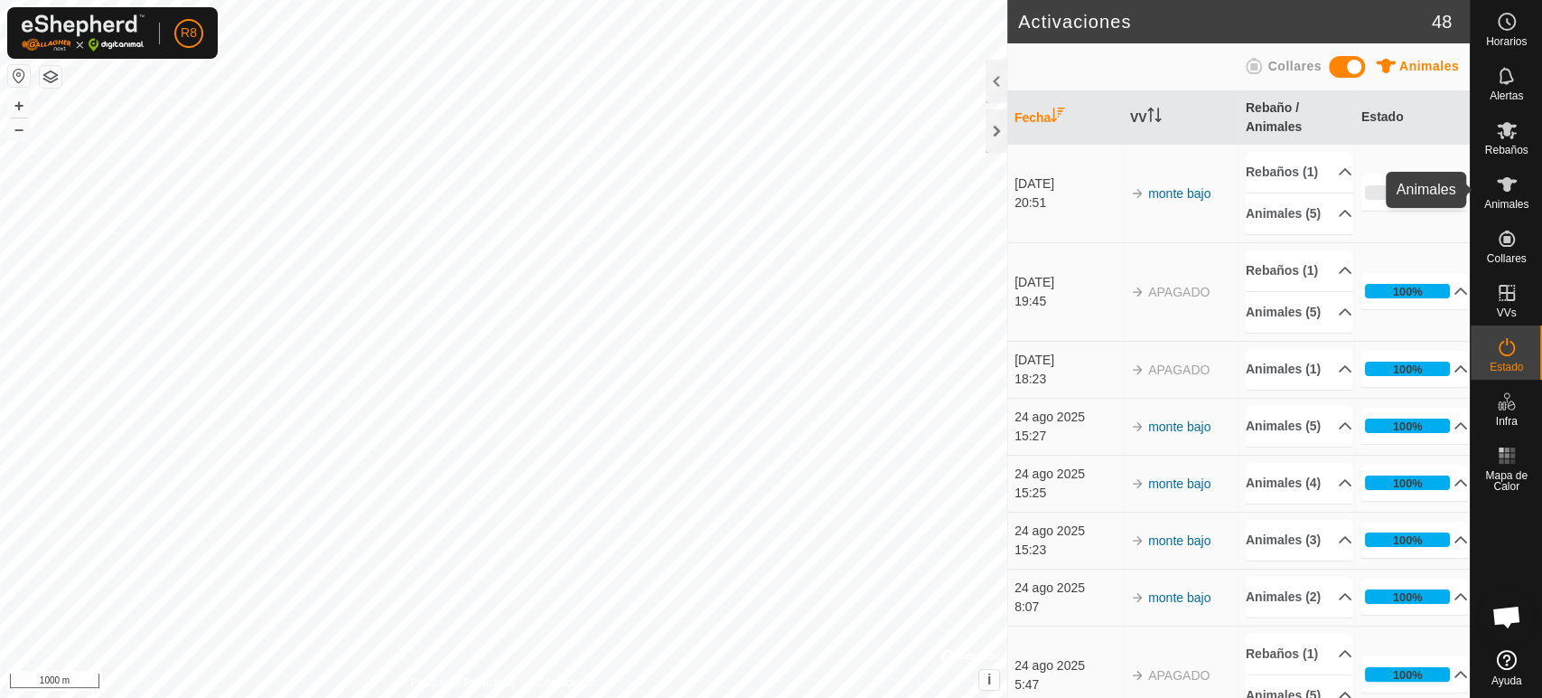
click at [1502, 188] on icon at bounding box center [1507, 184] width 22 height 22
